Goal: Find specific page/section: Find specific page/section

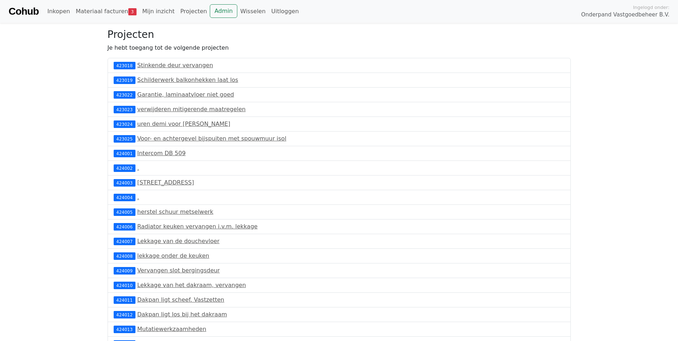
click at [28, 10] on link "Cohub" at bounding box center [24, 11] width 30 height 17
click at [38, 11] on link "Cohub" at bounding box center [24, 11] width 30 height 17
click at [210, 11] on link "Admin" at bounding box center [224, 11] width 28 height 14
click at [30, 12] on link "Cohub" at bounding box center [24, 11] width 30 height 17
click at [25, 13] on link "Cohub" at bounding box center [24, 11] width 30 height 17
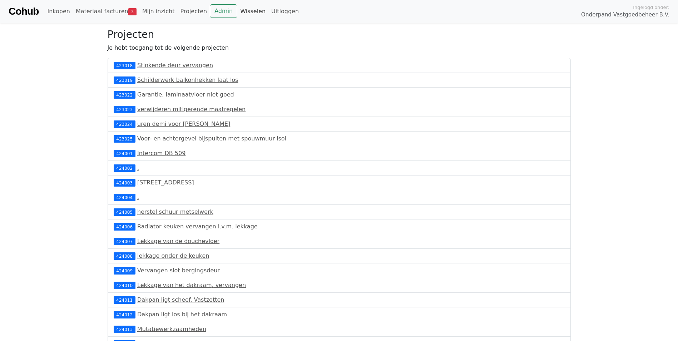
click at [245, 13] on link "Wisselen" at bounding box center [252, 11] width 31 height 14
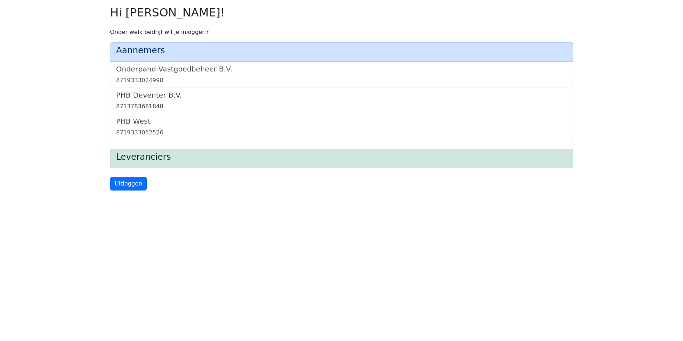
click at [167, 96] on h5 "PHB Deventer B.V." at bounding box center [341, 95] width 451 height 9
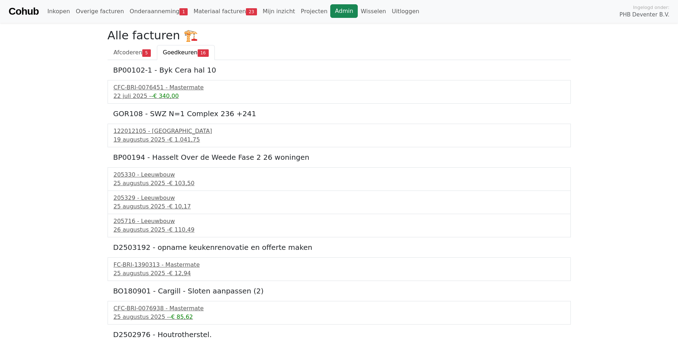
click at [330, 14] on link "Admin" at bounding box center [344, 11] width 28 height 14
